Goal: Communication & Community: Participate in discussion

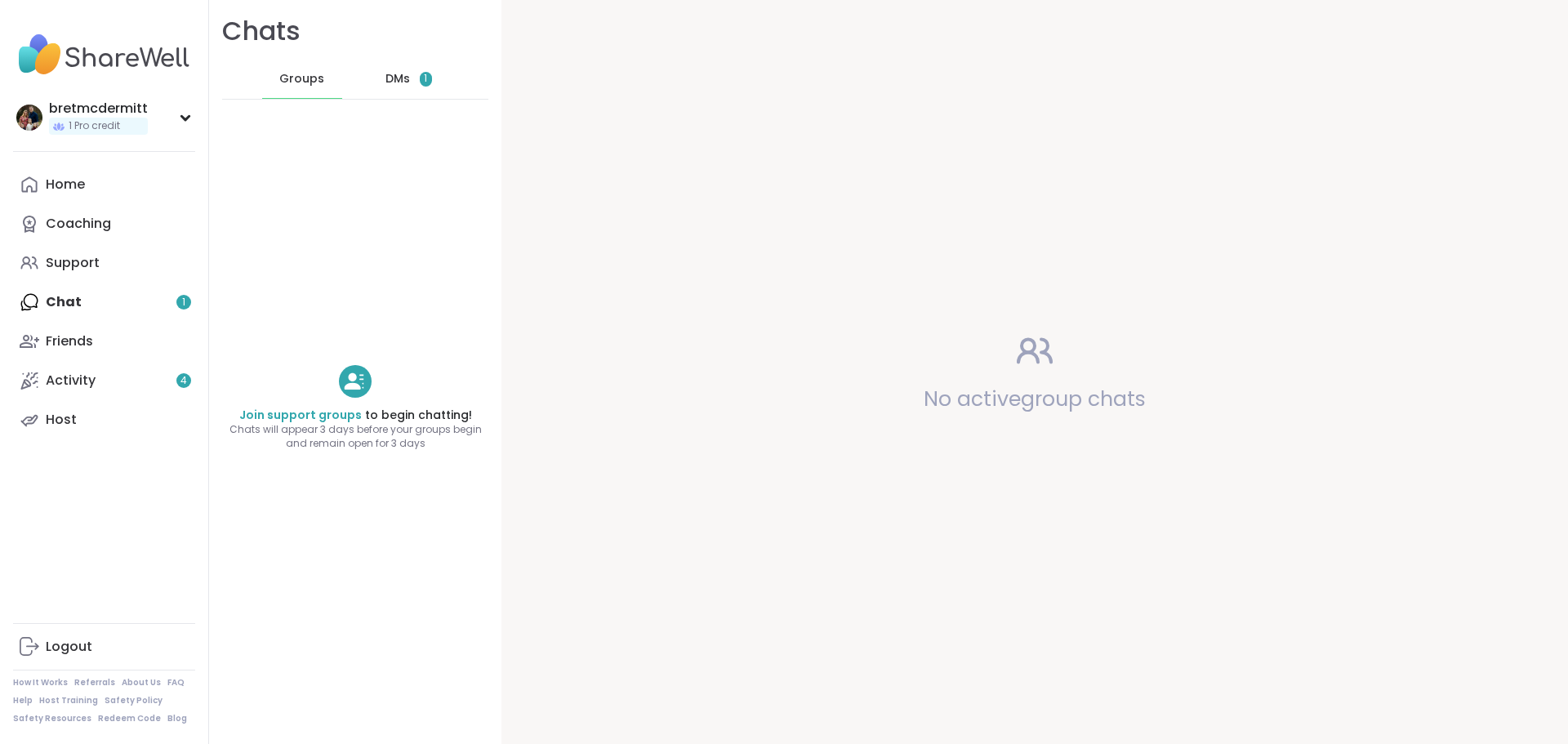
click at [127, 289] on div "Home Coaching Support Chat 1 Friends Activity 4 Host" at bounding box center [104, 302] width 182 height 274
click at [113, 305] on div "Home Coaching Support Chat 1 Friends Activity 4 Host" at bounding box center [104, 302] width 182 height 274
click at [401, 77] on span "DMs" at bounding box center [397, 79] width 24 height 16
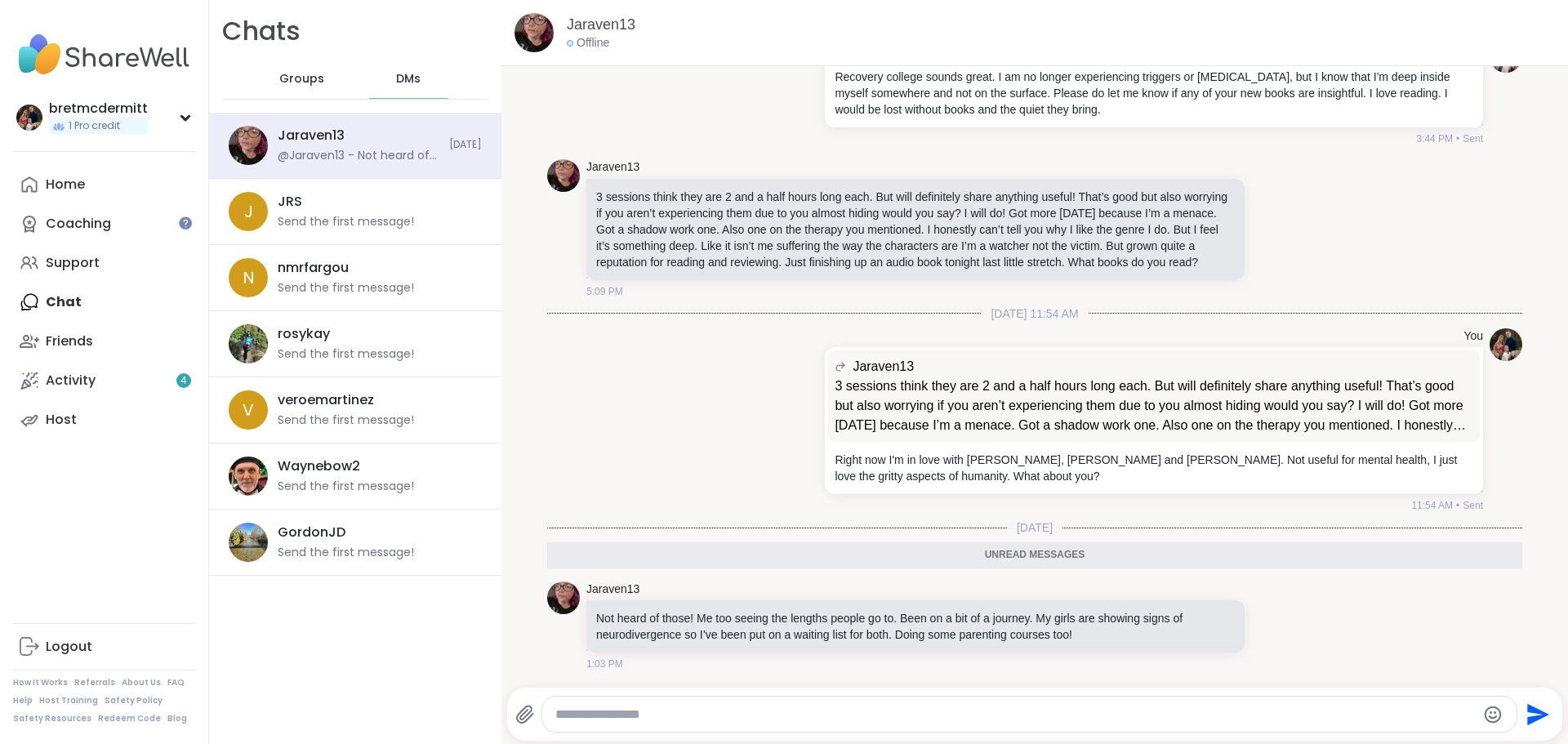
click at [769, 709] on textarea "Type your message" at bounding box center [1016, 714] width 921 height 16
click at [769, 711] on textarea "Type your message" at bounding box center [1016, 714] width 921 height 16
click at [769, 712] on textarea "Type your message" at bounding box center [1016, 714] width 921 height 16
type textarea "*"
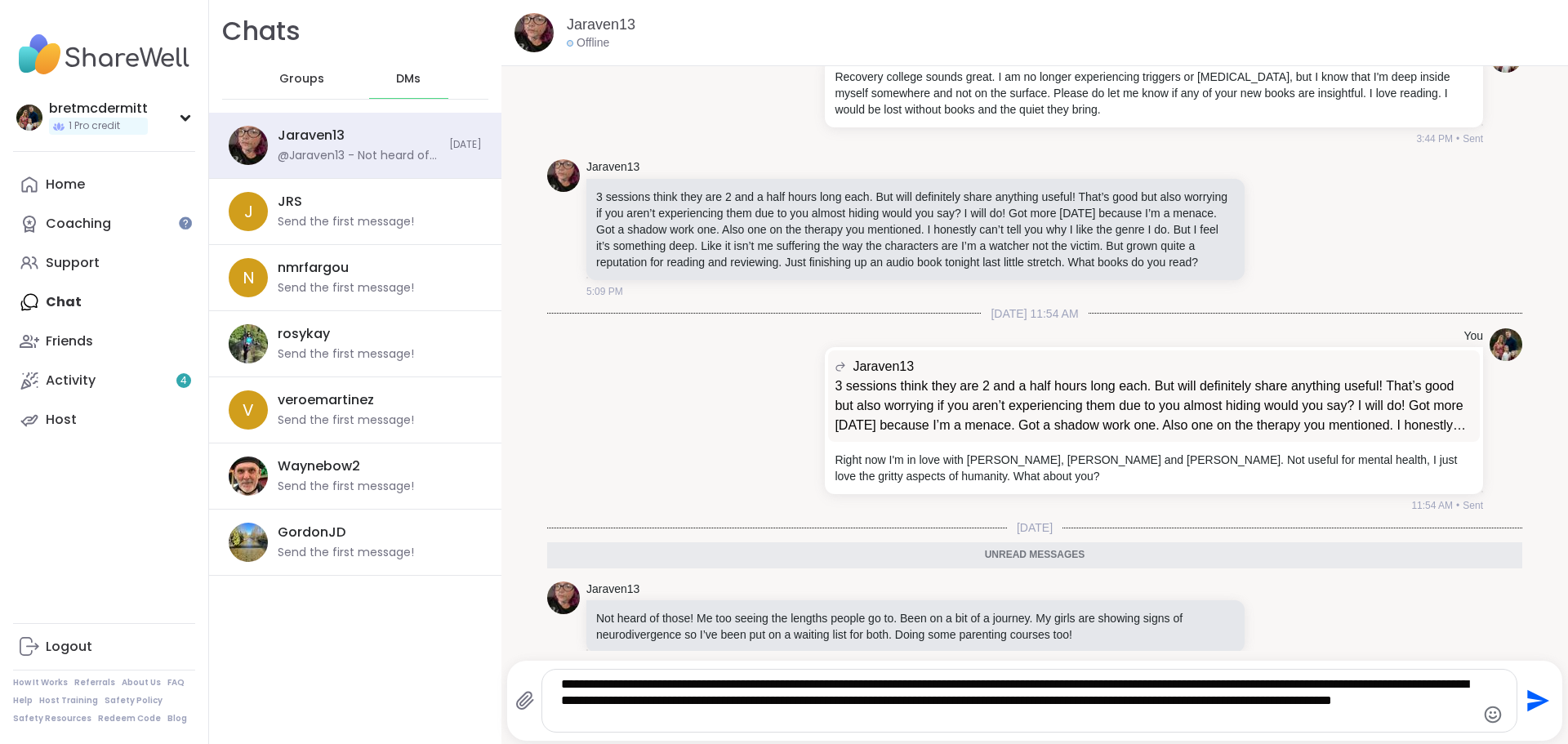
type textarea "**********"
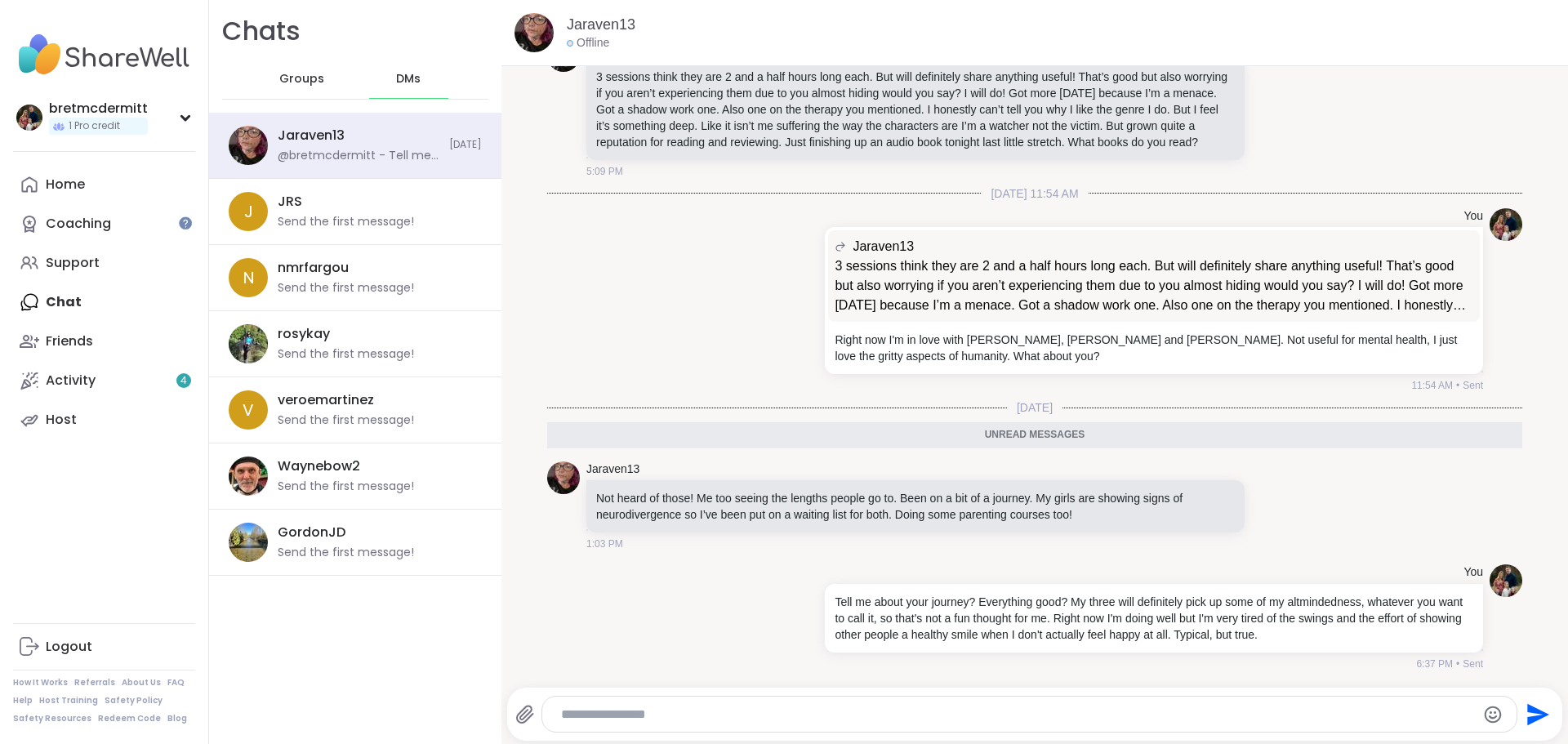
scroll to position [1659, 0]
